Goal: Task Accomplishment & Management: Complete application form

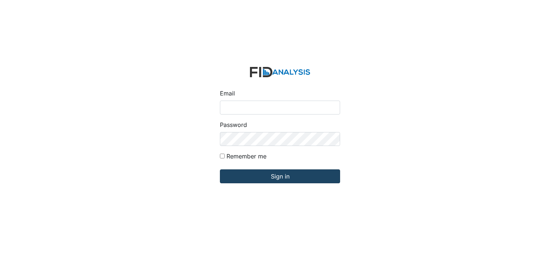
type input "[EMAIL_ADDRESS][DOMAIN_NAME]"
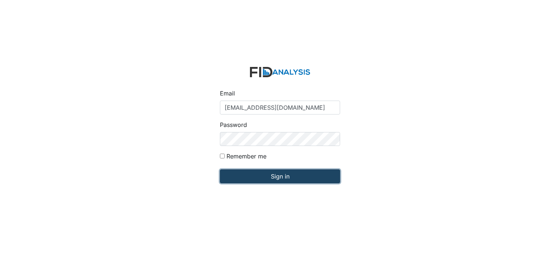
click at [281, 176] on input "Sign in" at bounding box center [280, 177] width 120 height 14
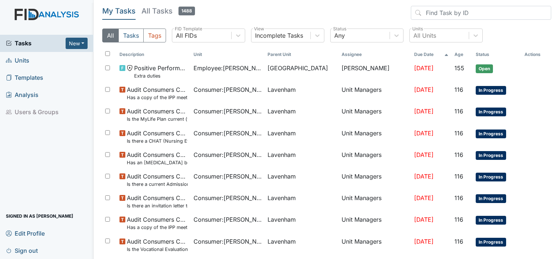
click at [22, 63] on span "Units" at bounding box center [17, 60] width 23 height 11
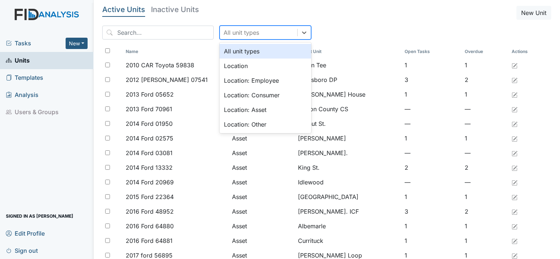
click at [233, 32] on div "All unit types" at bounding box center [241, 32] width 36 height 9
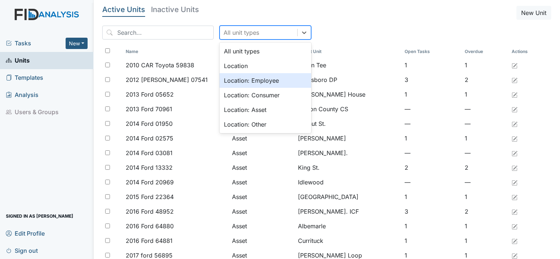
click at [232, 77] on div "Location: Employee" at bounding box center [265, 80] width 92 height 15
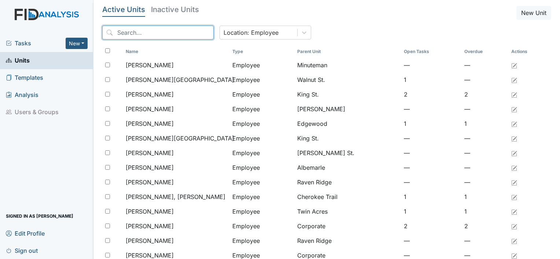
click at [170, 34] on input "search" at bounding box center [157, 33] width 111 height 14
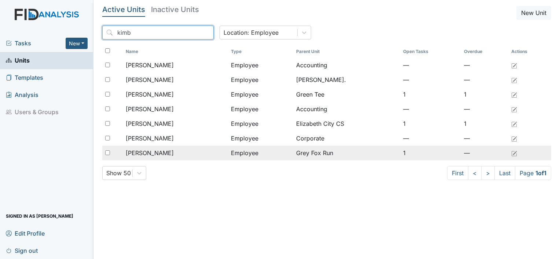
type input "kimb"
click at [158, 158] on td "[PERSON_NAME]" at bounding box center [175, 153] width 105 height 15
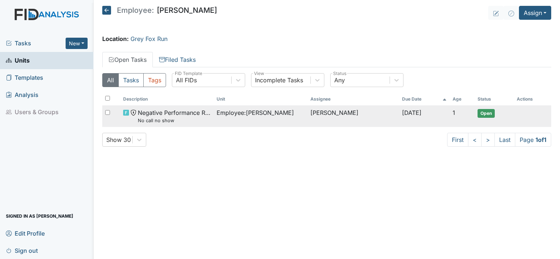
click at [367, 115] on td "Christy Weathers" at bounding box center [353, 117] width 92 height 22
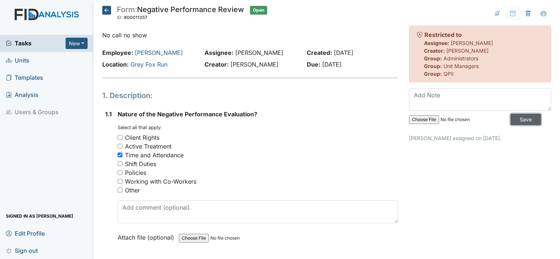
click at [510, 116] on input "Save" at bounding box center [525, 119] width 30 height 11
click at [106, 8] on icon at bounding box center [106, 10] width 9 height 9
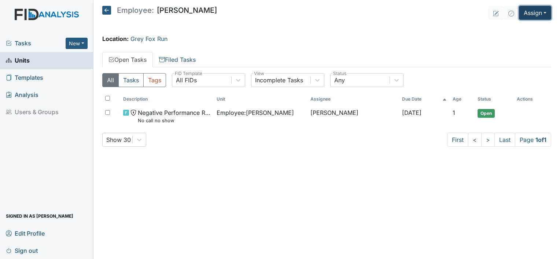
click at [535, 16] on button "Assign" at bounding box center [535, 13] width 32 height 14
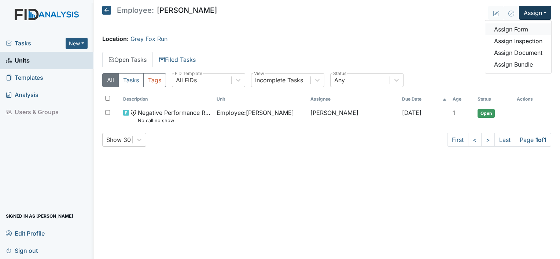
click at [515, 27] on link "Assign Form" at bounding box center [518, 29] width 66 height 12
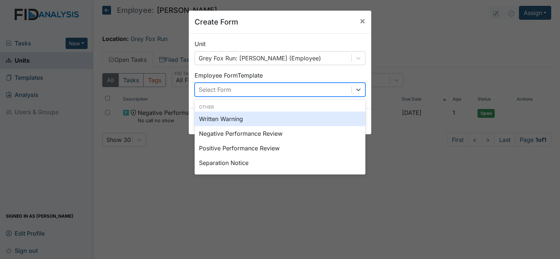
click at [315, 90] on div "Select Form" at bounding box center [273, 89] width 156 height 13
click at [295, 123] on div "Written Warning" at bounding box center [280, 119] width 171 height 15
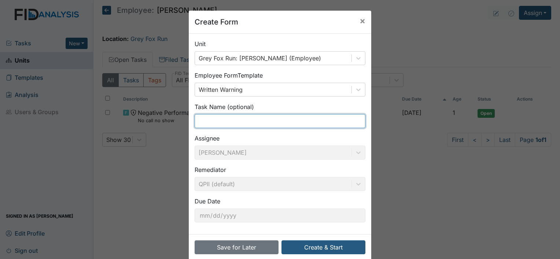
click at [248, 125] on input "text" at bounding box center [280, 121] width 171 height 14
type input "@"
type input "#1"
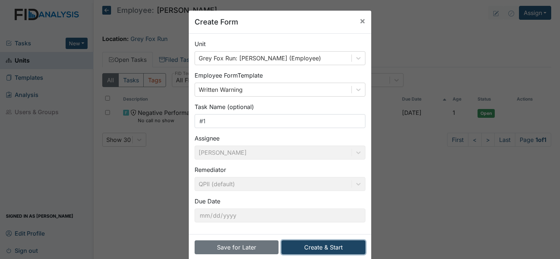
click at [297, 245] on button "Create & Start" at bounding box center [323, 248] width 84 height 14
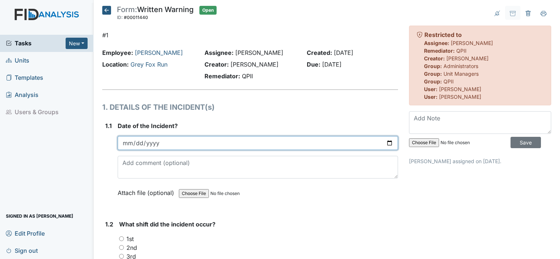
click at [226, 144] on input "date" at bounding box center [258, 143] width 280 height 14
click at [385, 141] on input "date" at bounding box center [258, 143] width 280 height 14
click at [386, 144] on input "date" at bounding box center [258, 143] width 280 height 14
type input "2025-09-14"
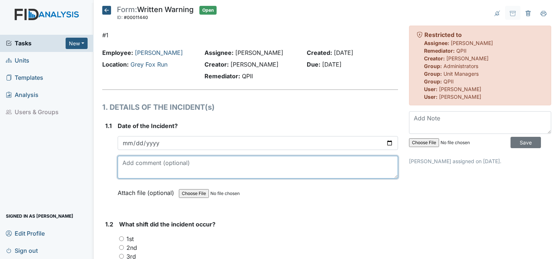
click at [149, 167] on textarea at bounding box center [258, 167] width 280 height 23
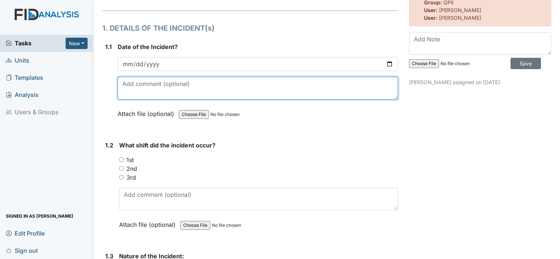
scroll to position [103, 0]
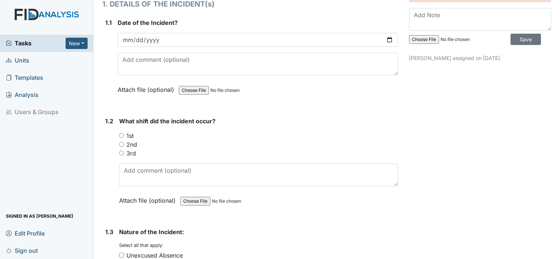
click at [126, 133] on div "1st" at bounding box center [258, 136] width 279 height 9
click at [131, 133] on label "1st" at bounding box center [129, 136] width 7 height 9
click at [124, 133] on input "1st" at bounding box center [121, 135] width 5 height 5
radio input "true"
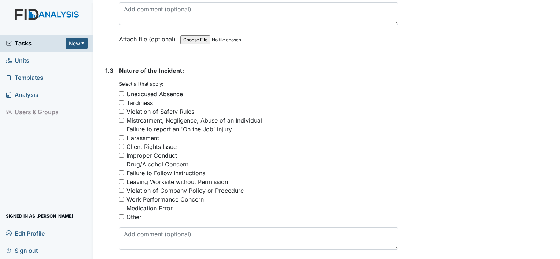
scroll to position [271, 0]
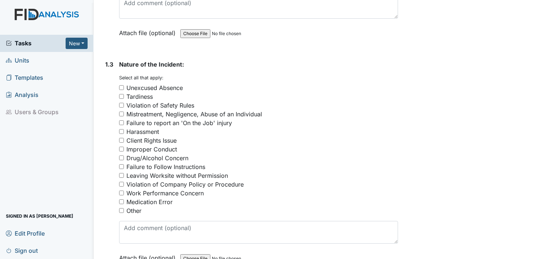
click at [139, 85] on div "Unexcused Absence" at bounding box center [154, 88] width 56 height 9
click at [124, 85] on input "Unexcused Absence" at bounding box center [121, 87] width 5 height 5
checkbox input "true"
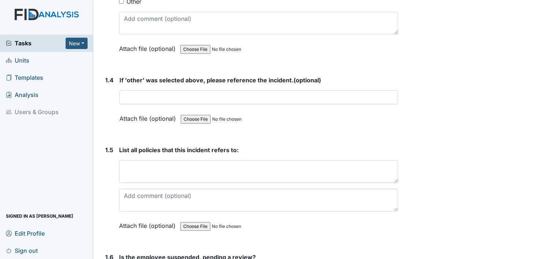
scroll to position [481, 0]
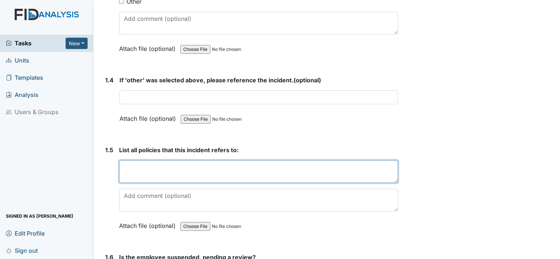
click at [132, 176] on textarea at bounding box center [258, 171] width 279 height 23
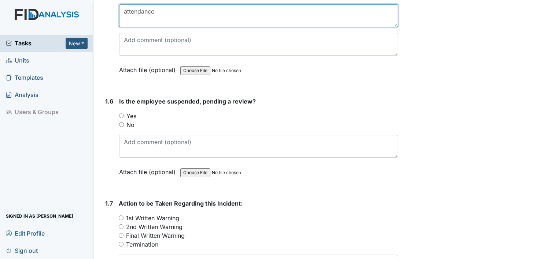
scroll to position [639, 0]
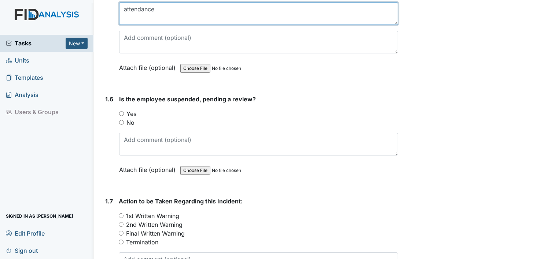
type textarea "attendance"
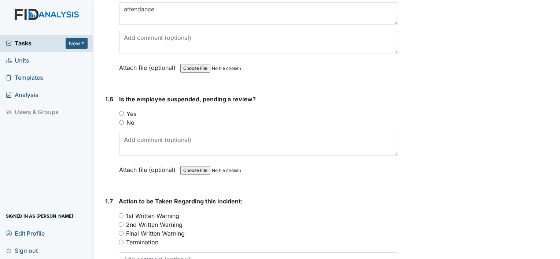
click at [123, 120] on input "No" at bounding box center [121, 122] width 5 height 5
radio input "true"
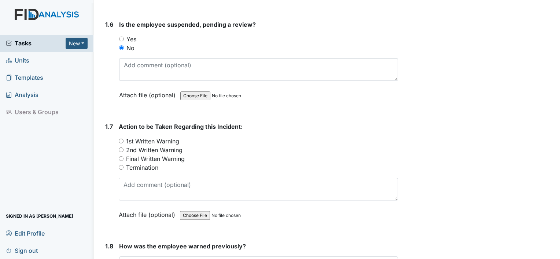
scroll to position [717, 0]
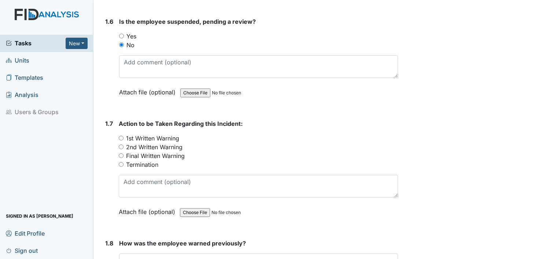
click at [120, 136] on input "1st Written Warning" at bounding box center [121, 138] width 5 height 5
radio input "true"
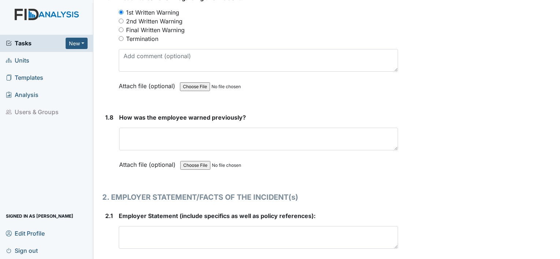
scroll to position [841, 0]
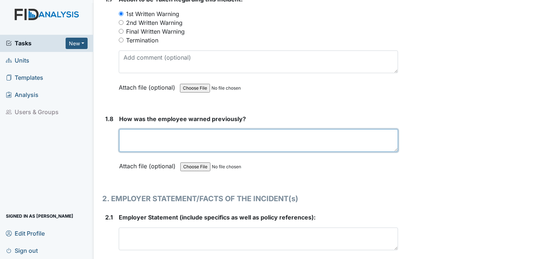
click at [142, 136] on textarea at bounding box center [258, 140] width 279 height 23
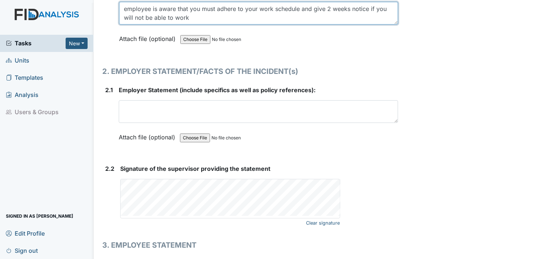
scroll to position [968, 0]
type textarea "employee is aware that you must adhere to your work schedule and give 2 weeks n…"
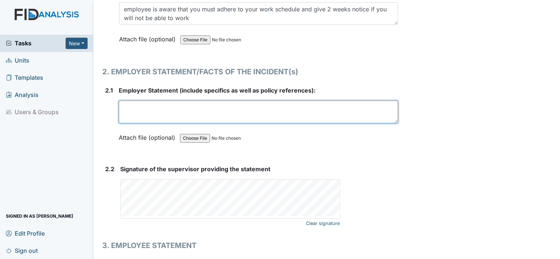
click at [146, 105] on textarea at bounding box center [258, 112] width 279 height 23
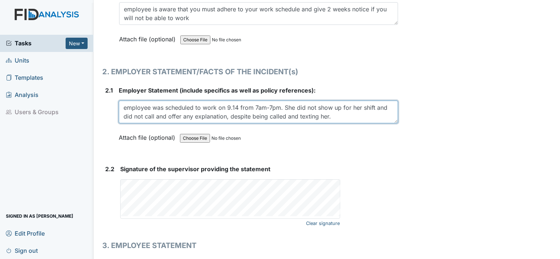
click at [251, 113] on textarea "employee was scheduled to work on 9.14 from 7am-7pm. She did not show up for he…" at bounding box center [258, 112] width 279 height 23
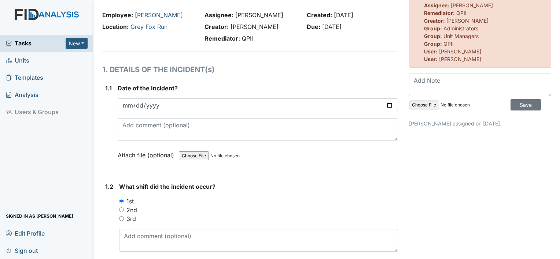
scroll to position [0, 0]
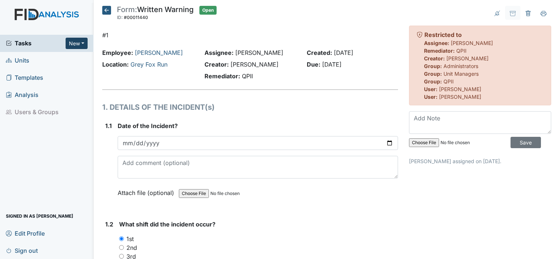
type textarea "employee was scheduled to work on 9.14 from 7am-7pm. She did not show up for he…"
click at [73, 44] on button "New" at bounding box center [77, 43] width 22 height 11
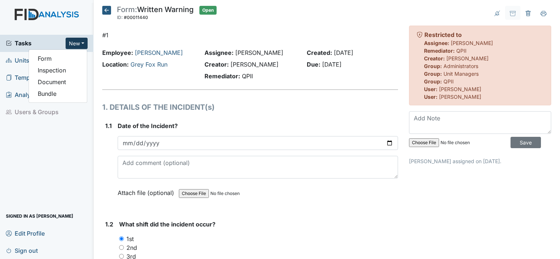
click at [22, 58] on span "Units" at bounding box center [17, 60] width 23 height 11
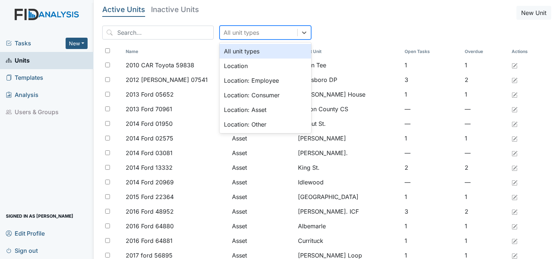
click at [230, 33] on div "All unit types" at bounding box center [241, 32] width 36 height 9
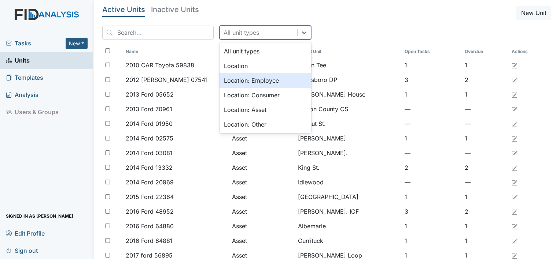
click at [234, 77] on div "Location: Employee" at bounding box center [265, 80] width 92 height 15
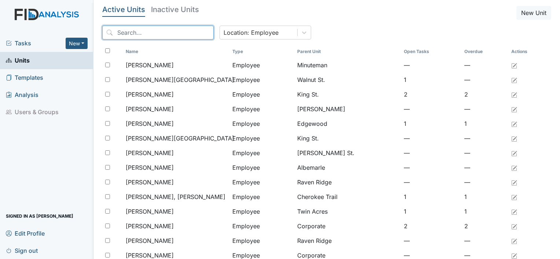
click at [171, 36] on input "search" at bounding box center [157, 33] width 111 height 14
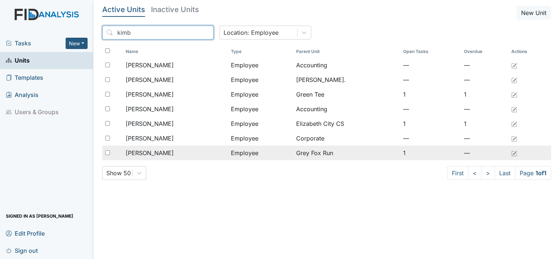
type input "kimb"
click at [163, 153] on span "[PERSON_NAME]" at bounding box center [150, 153] width 48 height 9
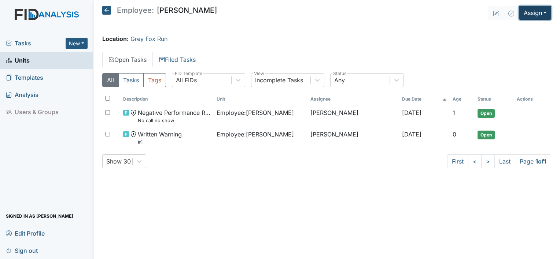
click at [532, 14] on button "Assign" at bounding box center [535, 13] width 32 height 14
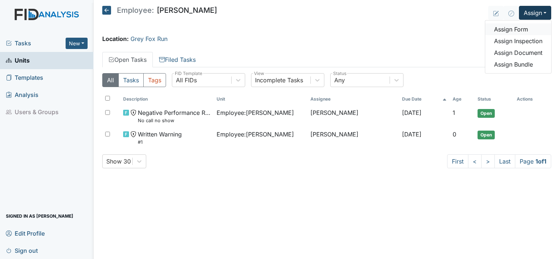
click at [519, 32] on link "Assign Form" at bounding box center [518, 29] width 66 height 12
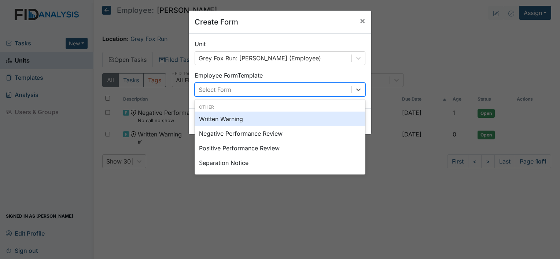
click at [323, 91] on div "Select Form" at bounding box center [273, 89] width 156 height 13
click at [303, 120] on div "Written Warning" at bounding box center [280, 119] width 171 height 15
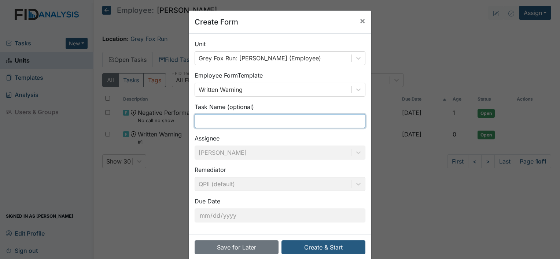
click at [258, 119] on input "text" at bounding box center [280, 121] width 171 height 14
type input "#2"
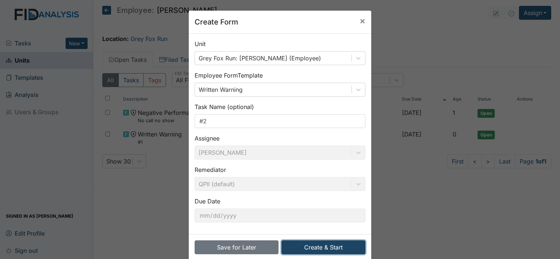
click at [306, 241] on button "Create & Start" at bounding box center [323, 248] width 84 height 14
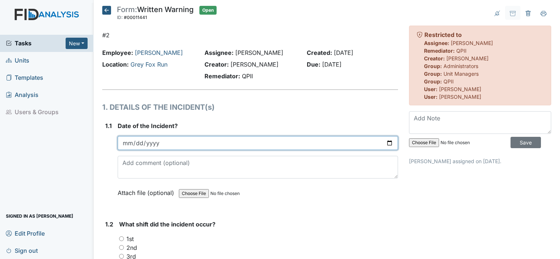
click at [382, 144] on input "date" at bounding box center [258, 143] width 280 height 14
type input "2025-09-15"
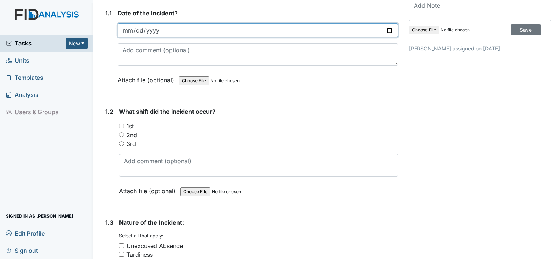
scroll to position [114, 0]
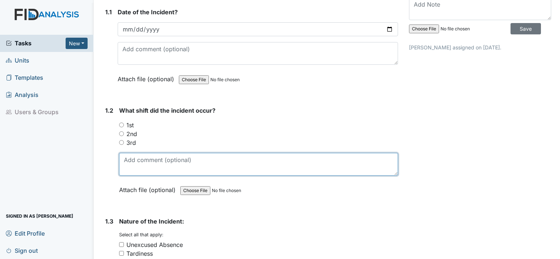
click at [233, 162] on textarea at bounding box center [258, 164] width 279 height 23
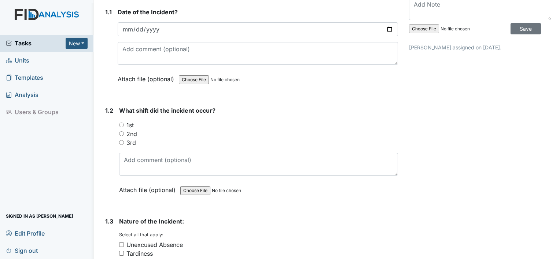
click at [132, 124] on label "1st" at bounding box center [129, 125] width 7 height 9
click at [124, 124] on input "1st" at bounding box center [121, 125] width 5 height 5
radio input "true"
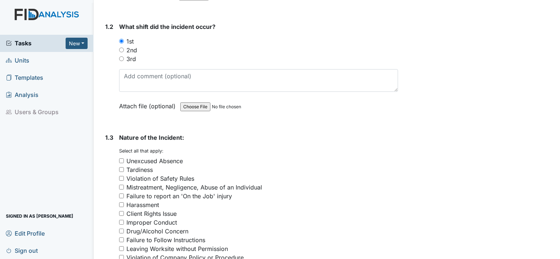
scroll to position [201, 0]
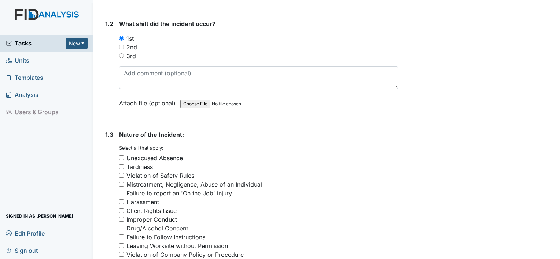
click at [138, 155] on div "Unexcused Absence" at bounding box center [154, 158] width 56 height 9
click at [124, 156] on input "Unexcused Absence" at bounding box center [121, 158] width 5 height 5
checkbox input "true"
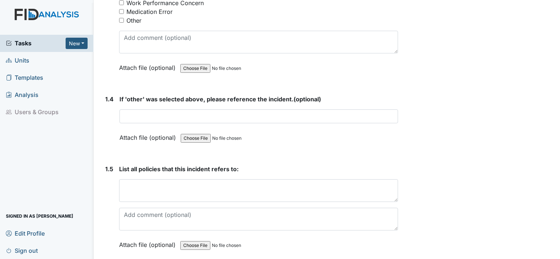
scroll to position [467, 0]
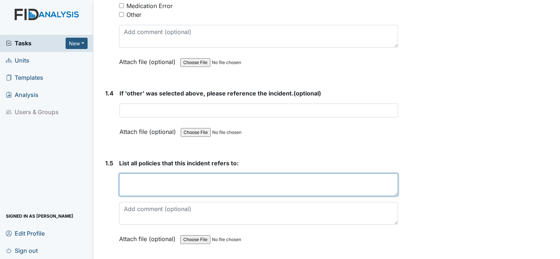
click at [133, 179] on textarea at bounding box center [258, 185] width 279 height 23
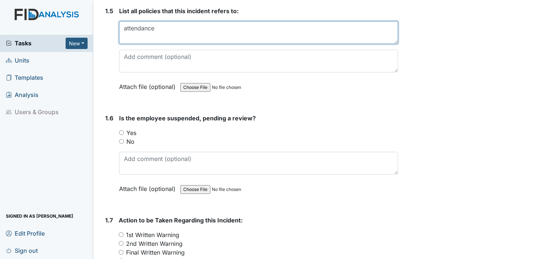
scroll to position [621, 0]
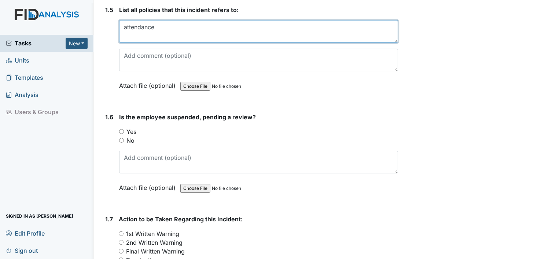
type textarea "attendance"
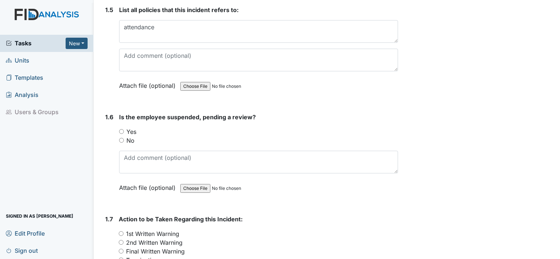
click at [120, 138] on input "No" at bounding box center [121, 140] width 5 height 5
radio input "true"
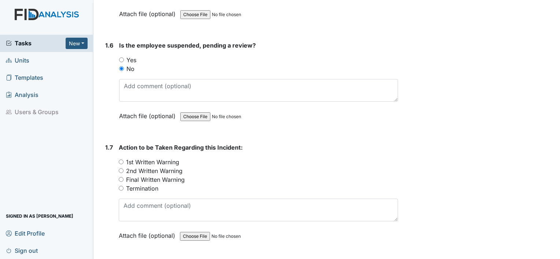
scroll to position [693, 0]
click at [152, 170] on label "2nd Written Warning" at bounding box center [154, 170] width 56 height 9
click at [123, 170] on input "2nd Written Warning" at bounding box center [121, 170] width 5 height 5
radio input "true"
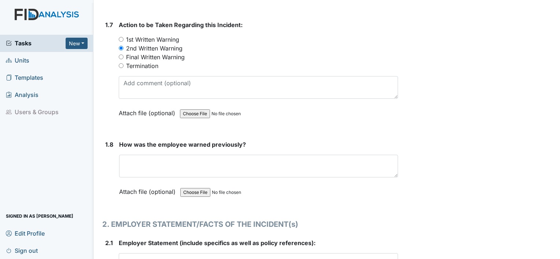
scroll to position [826, 0]
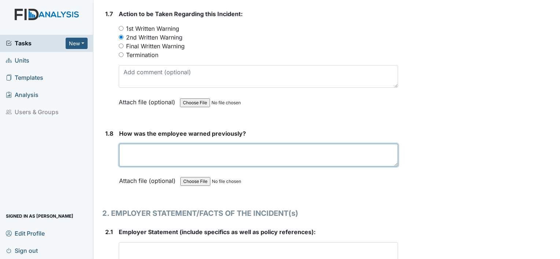
click at [152, 145] on textarea at bounding box center [258, 155] width 279 height 23
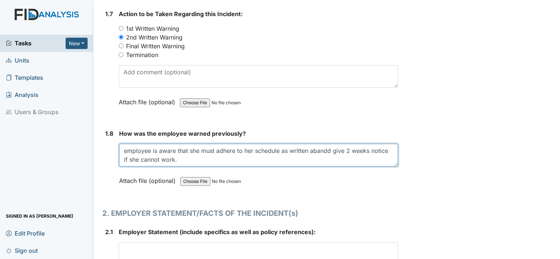
click at [332, 150] on textarea "employee is aware that she must adhere to her schedule as written abandd give 2…" at bounding box center [258, 155] width 279 height 23
click at [186, 154] on textarea "employee is aware that she must adhere to her schedule as written and give 2 we…" at bounding box center [258, 155] width 279 height 23
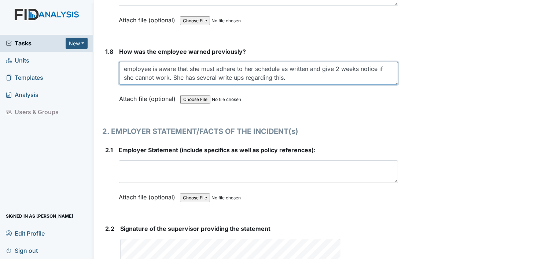
scroll to position [907, 0]
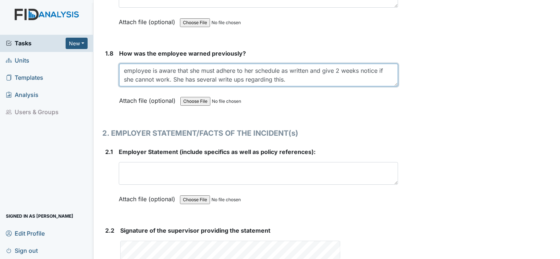
type textarea "employee is aware that she must adhere to her schedule as written and give 2 we…"
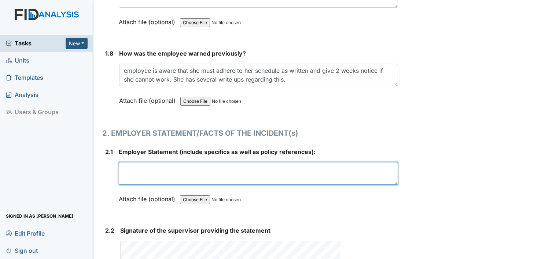
click at [169, 165] on textarea at bounding box center [258, 173] width 279 height 23
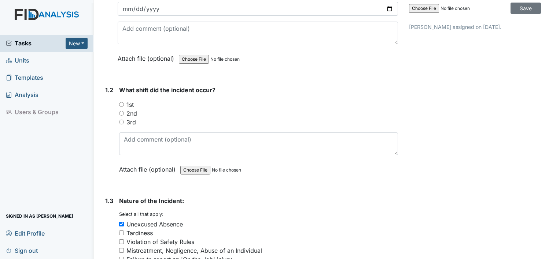
scroll to position [134, 0]
type textarea "employee was scheduled to work 7am-3pm on 9.15.25 and did not show up or call r…"
click at [121, 103] on input "1st" at bounding box center [121, 105] width 5 height 5
radio input "true"
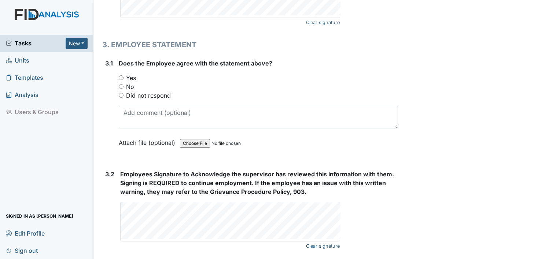
scroll to position [1285, 0]
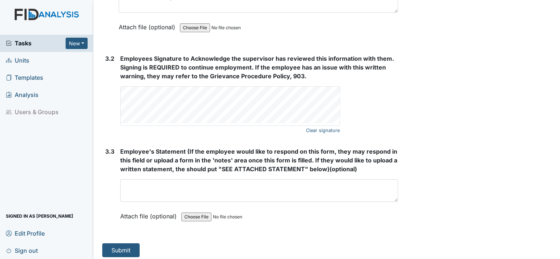
click at [23, 62] on span "Units" at bounding box center [17, 60] width 23 height 11
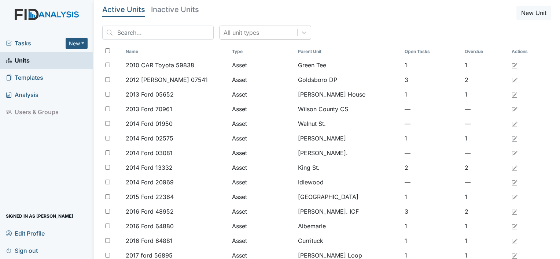
click at [231, 35] on div "All unit types" at bounding box center [241, 32] width 36 height 9
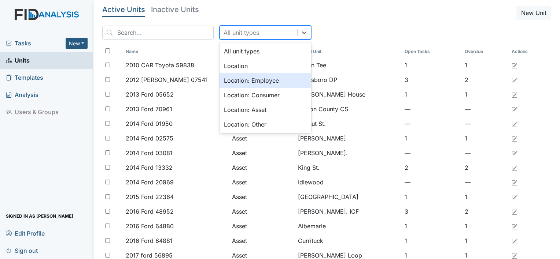
click at [234, 82] on div "Location: Employee" at bounding box center [265, 80] width 92 height 15
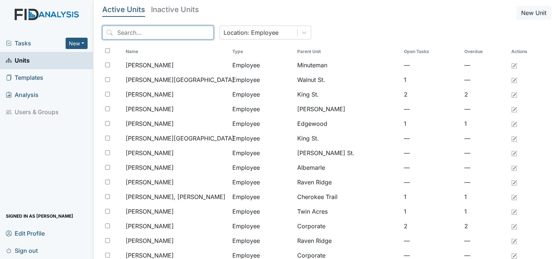
click at [152, 32] on input "search" at bounding box center [157, 33] width 111 height 14
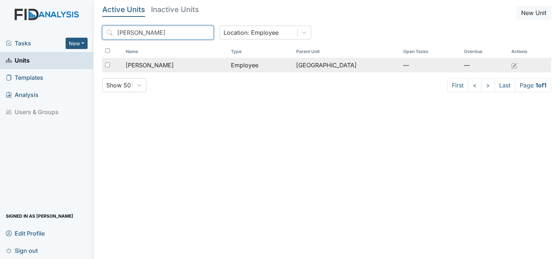
type input "[PERSON_NAME]"
click at [152, 68] on span "[PERSON_NAME]" at bounding box center [150, 65] width 48 height 9
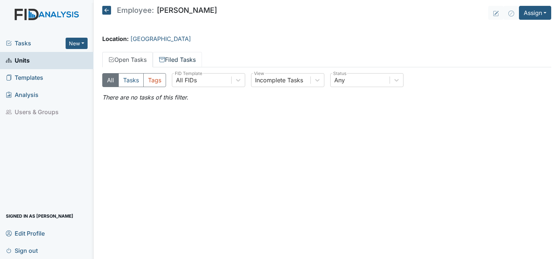
click at [182, 61] on link "Filed Tasks" at bounding box center [177, 59] width 49 height 15
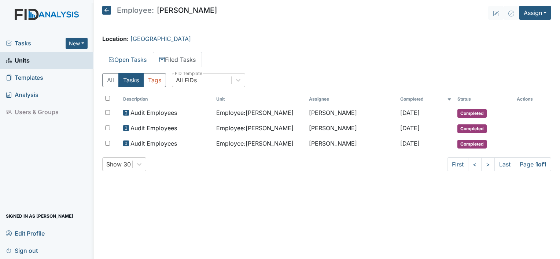
click at [264, 28] on main "Employee: [PERSON_NAME] Assign Assign Form Assign Inspection Assign Document As…" at bounding box center [326, 129] width 466 height 259
